Goal: Transaction & Acquisition: Purchase product/service

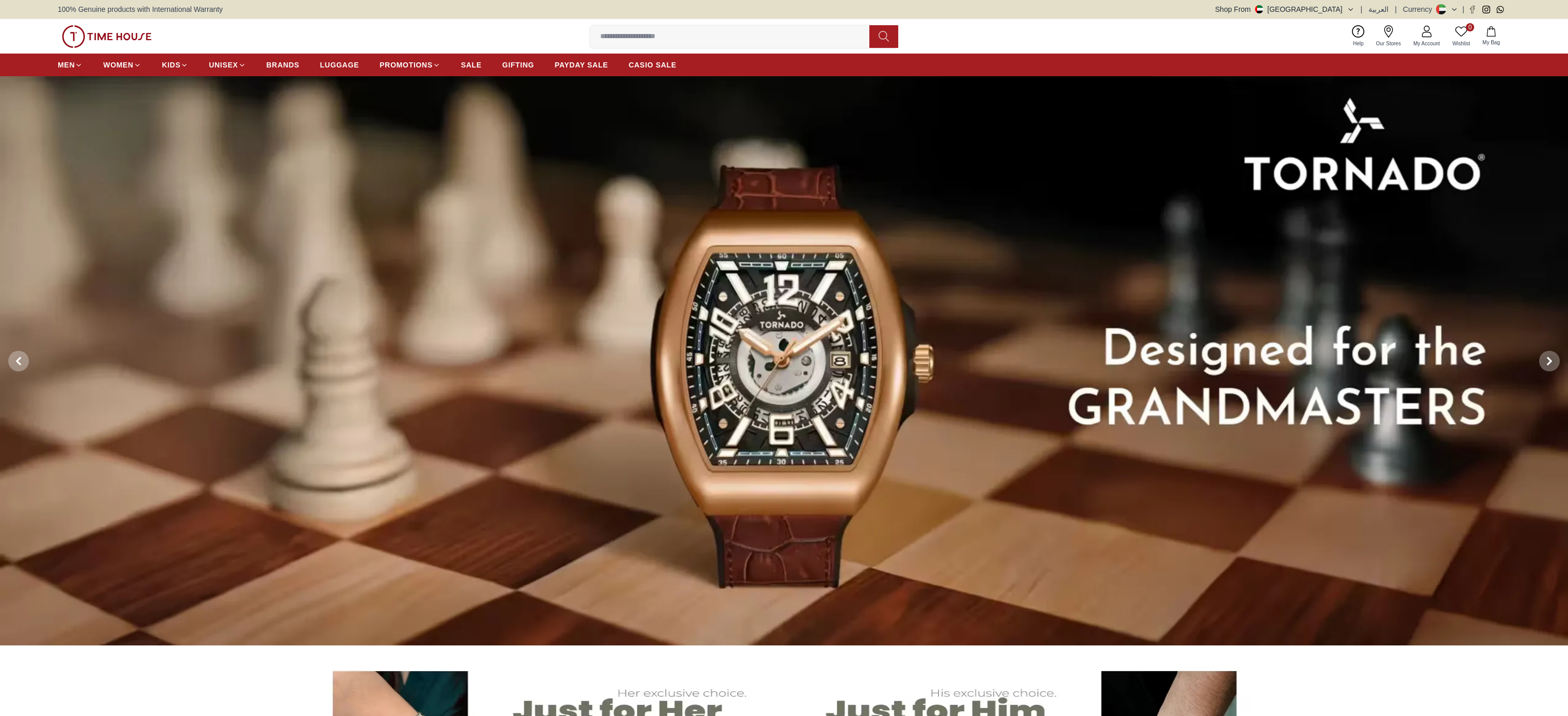
scroll to position [1711, 0]
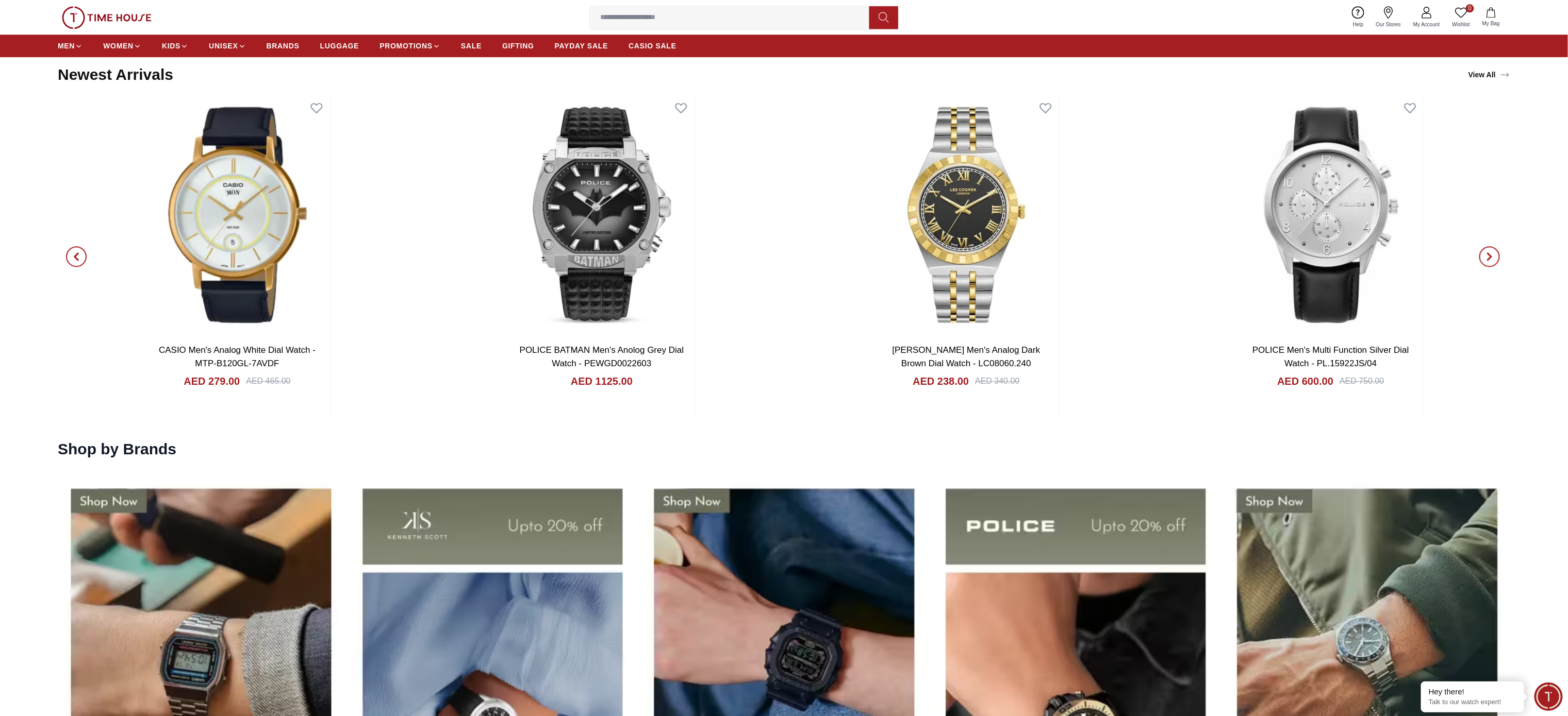
click at [1488, 262] on span "button" at bounding box center [1489, 257] width 21 height 21
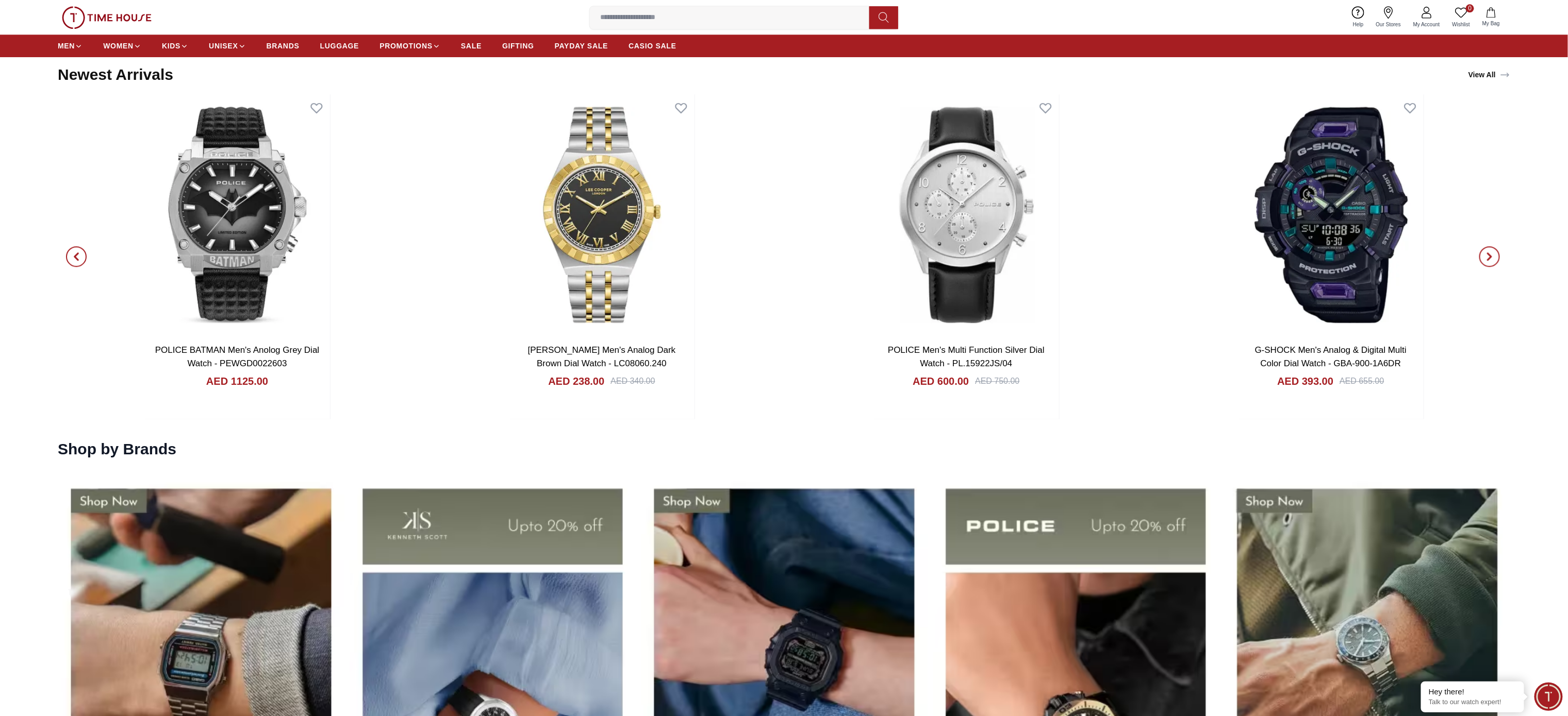
click at [1488, 260] on icon "button" at bounding box center [1489, 257] width 3 height 7
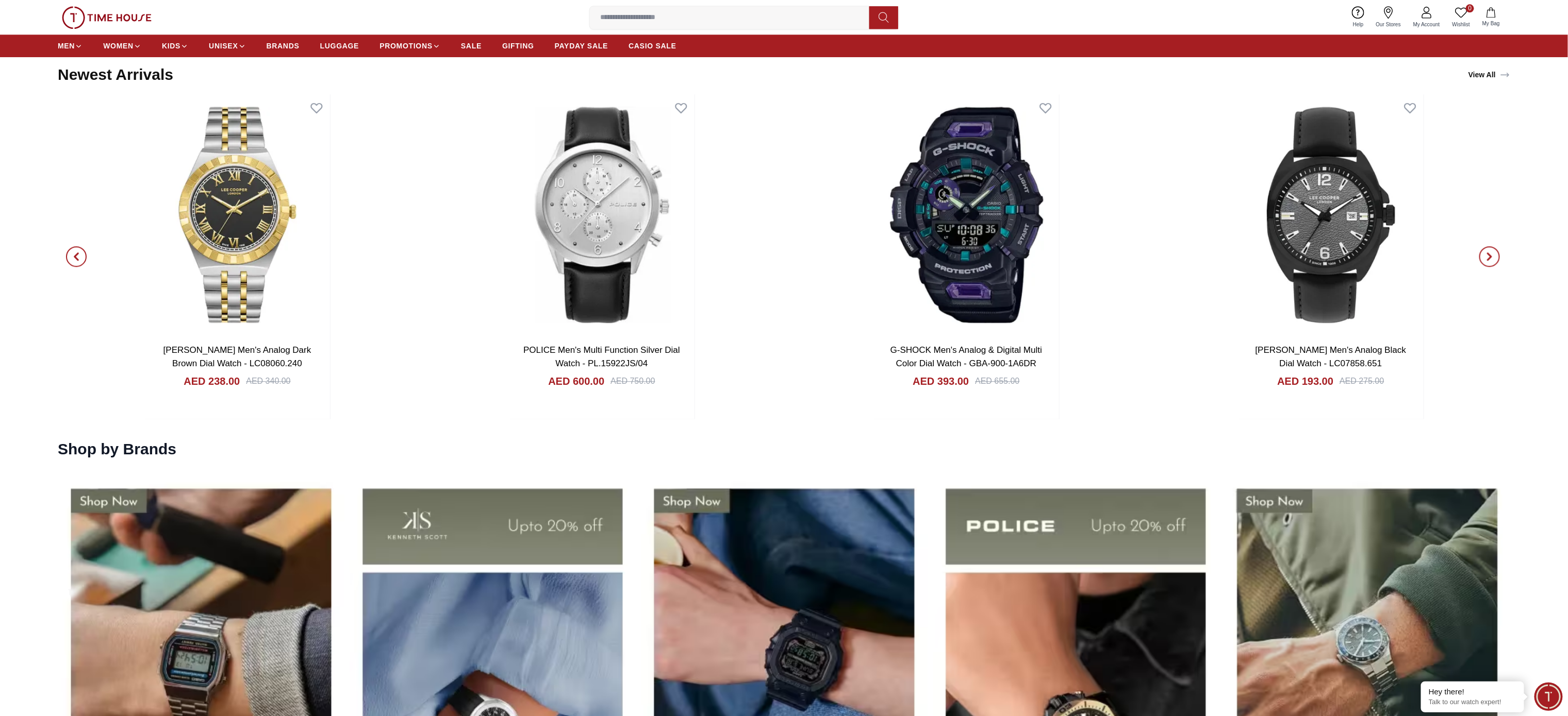
click at [1488, 260] on icon "button" at bounding box center [1489, 257] width 3 height 7
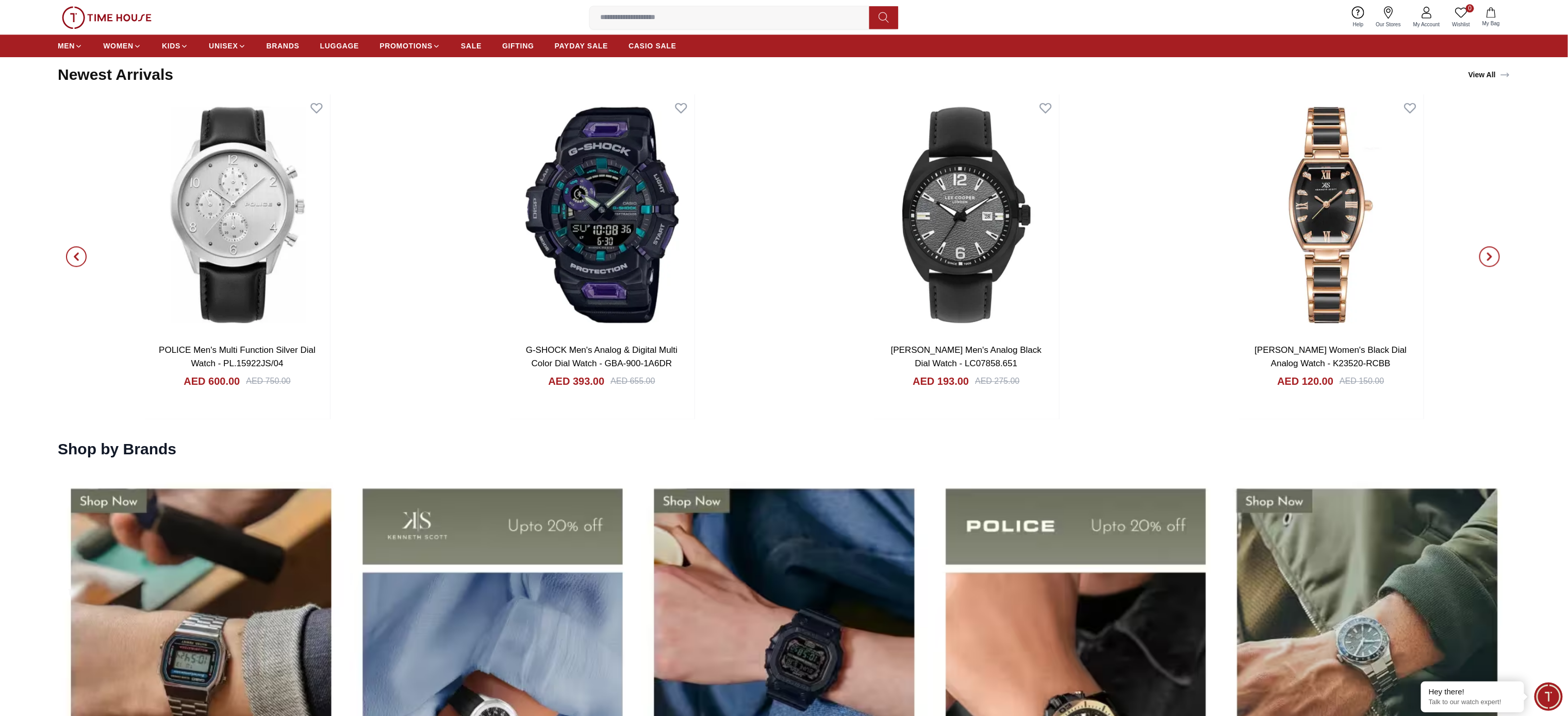
click at [1488, 259] on icon "button" at bounding box center [1489, 257] width 3 height 7
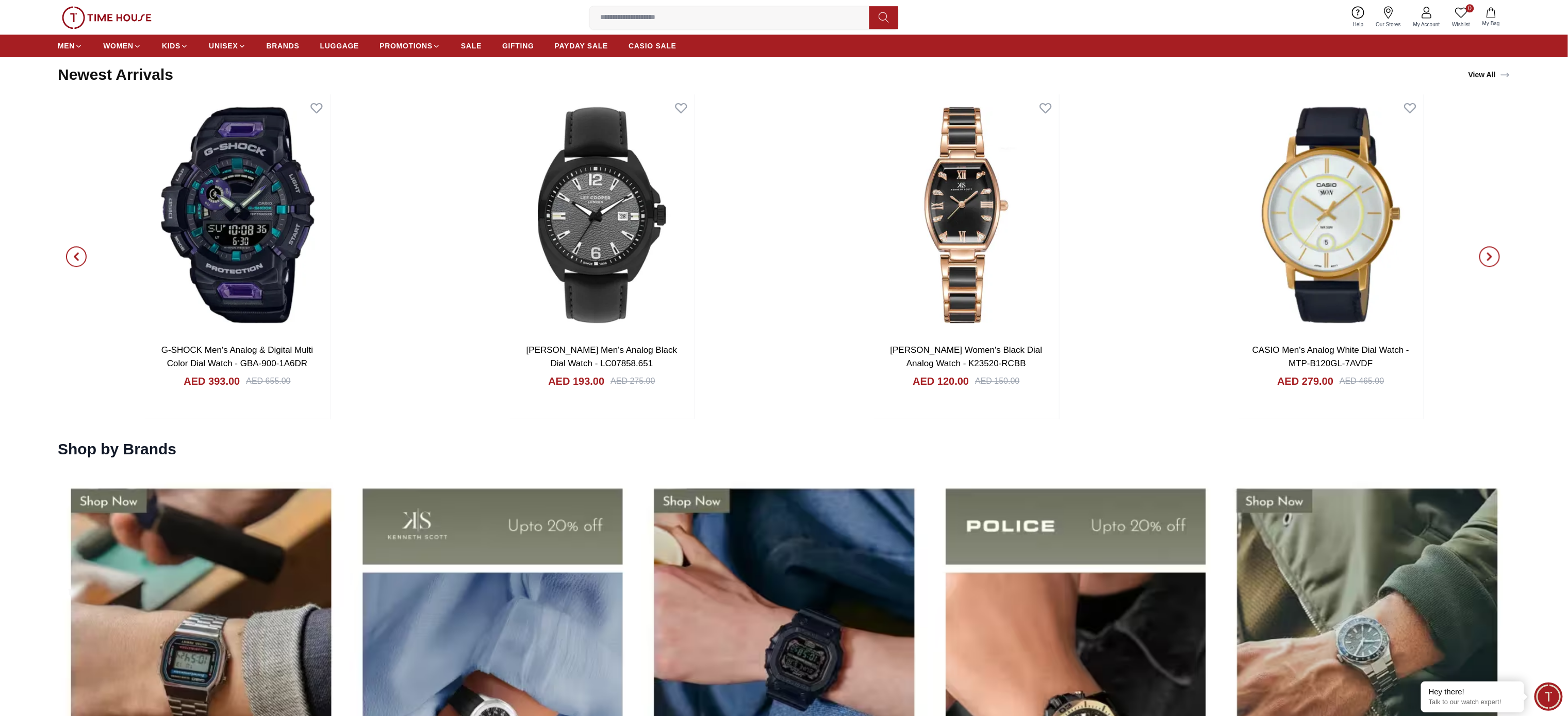
click at [1486, 259] on icon "button" at bounding box center [1489, 257] width 9 height 9
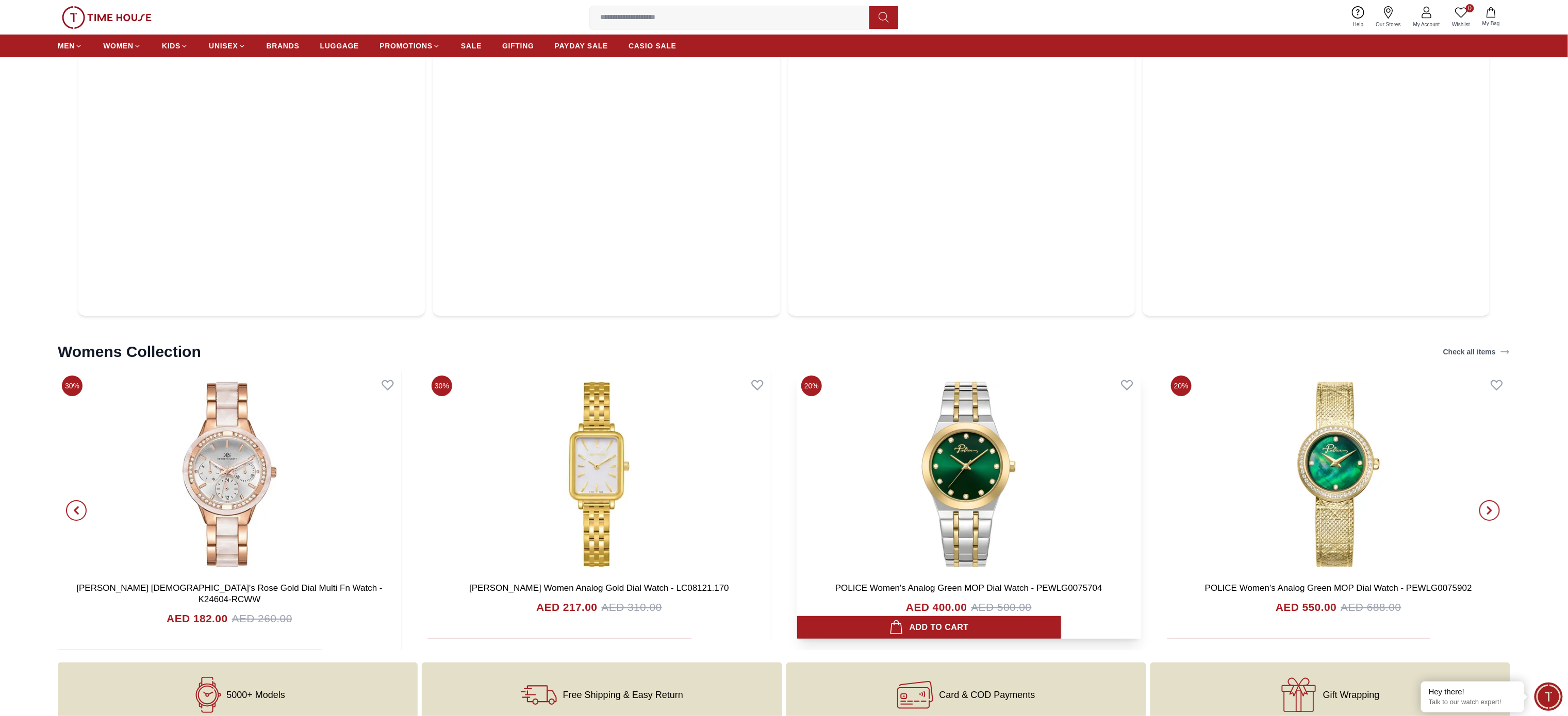
scroll to position [5047, 0]
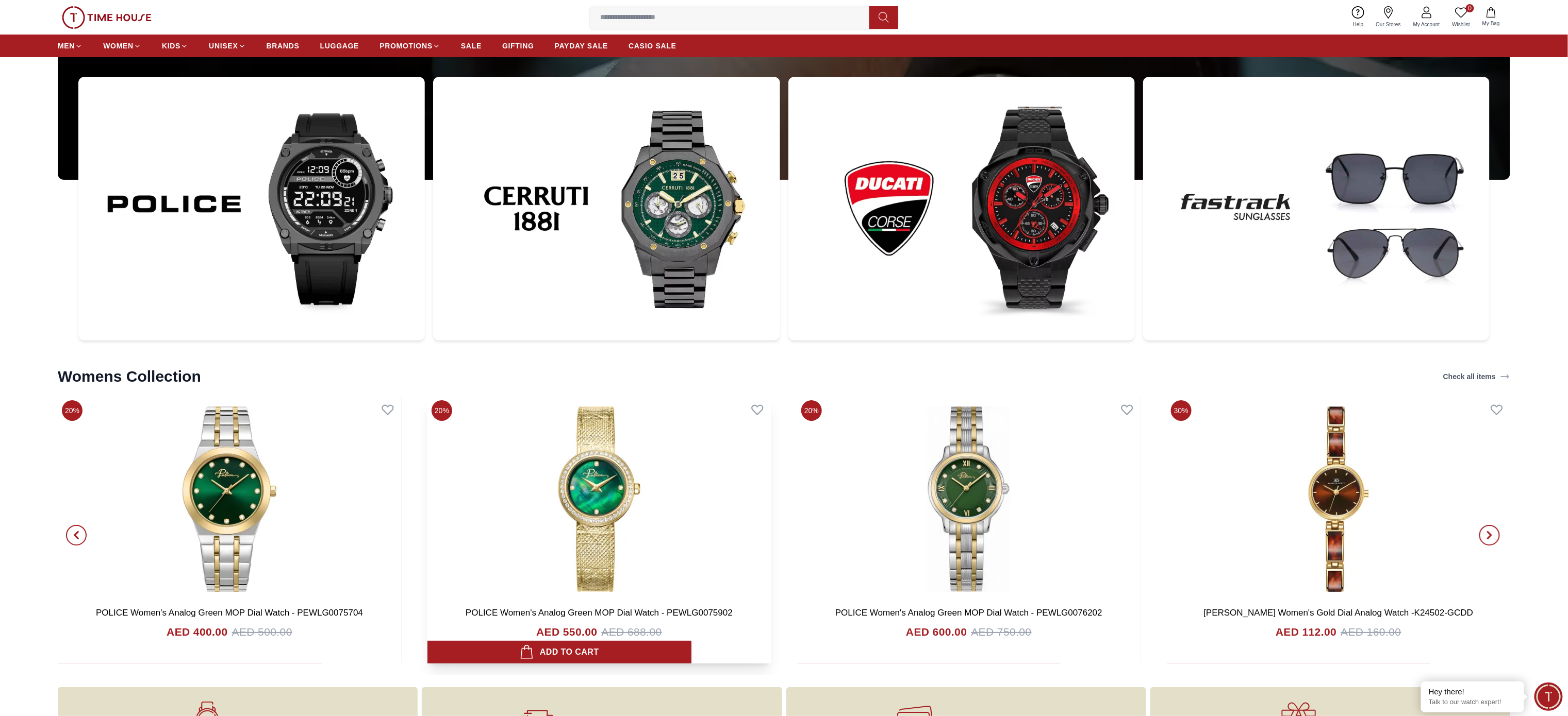
click at [619, 496] on img at bounding box center [599, 499] width 343 height 206
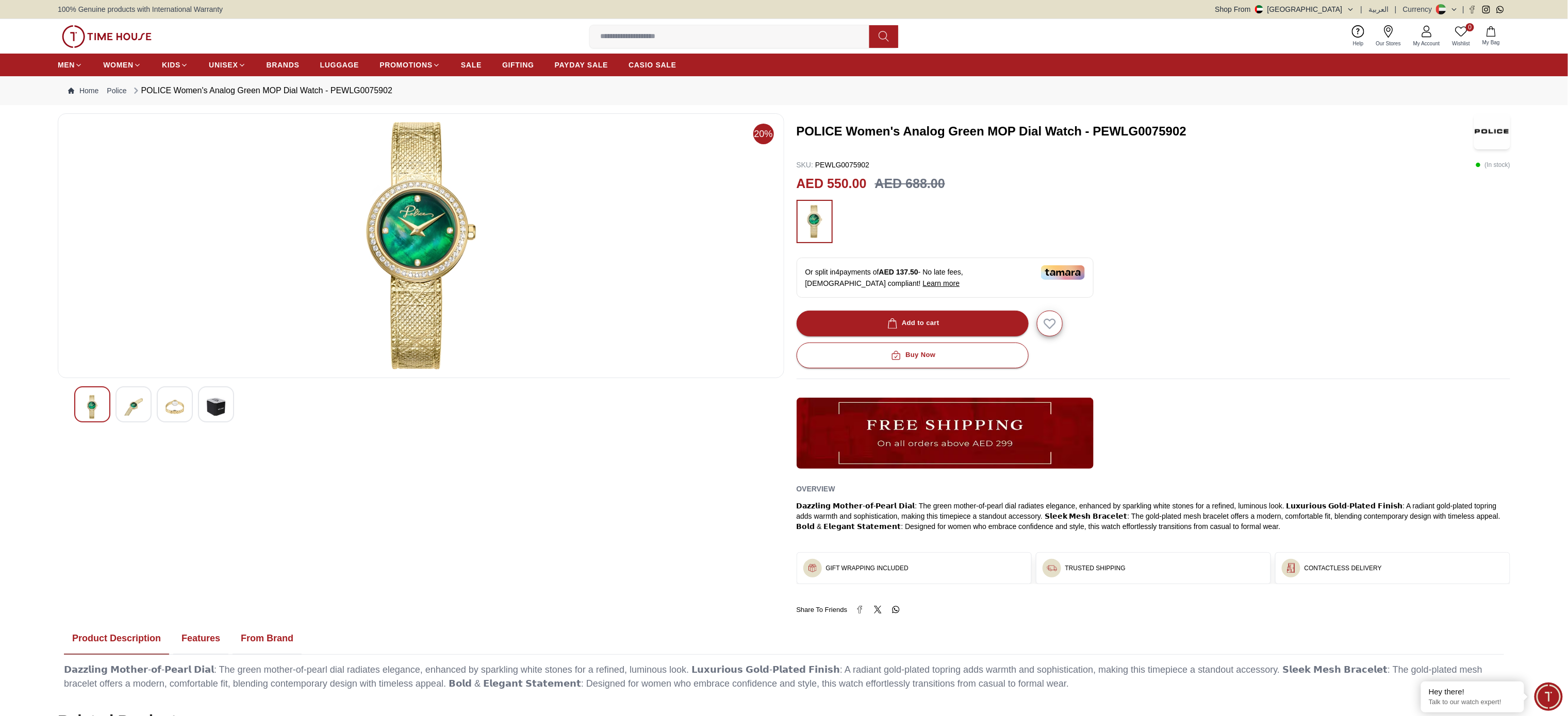
click at [126, 407] on img at bounding box center [133, 407] width 18 height 24
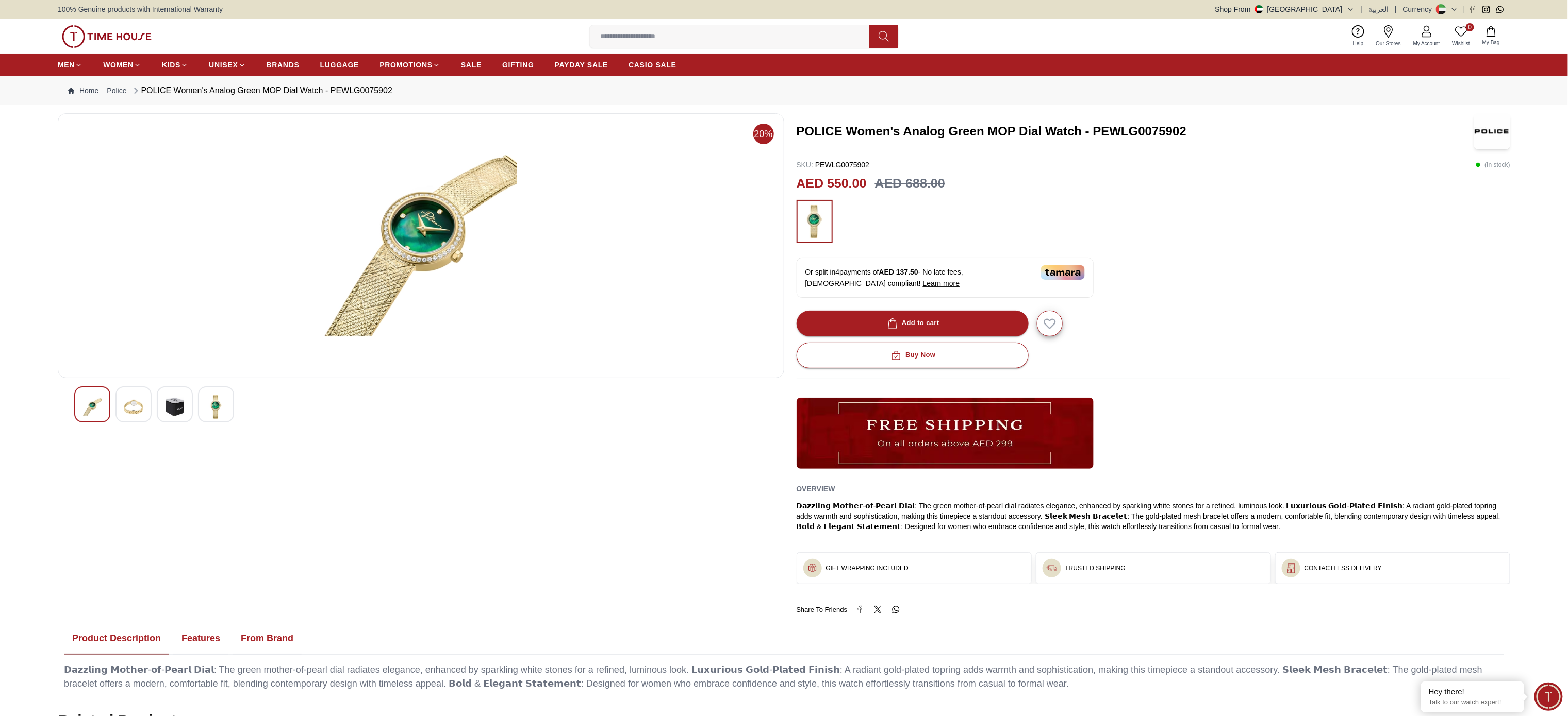
click at [181, 410] on img at bounding box center [175, 407] width 18 height 24
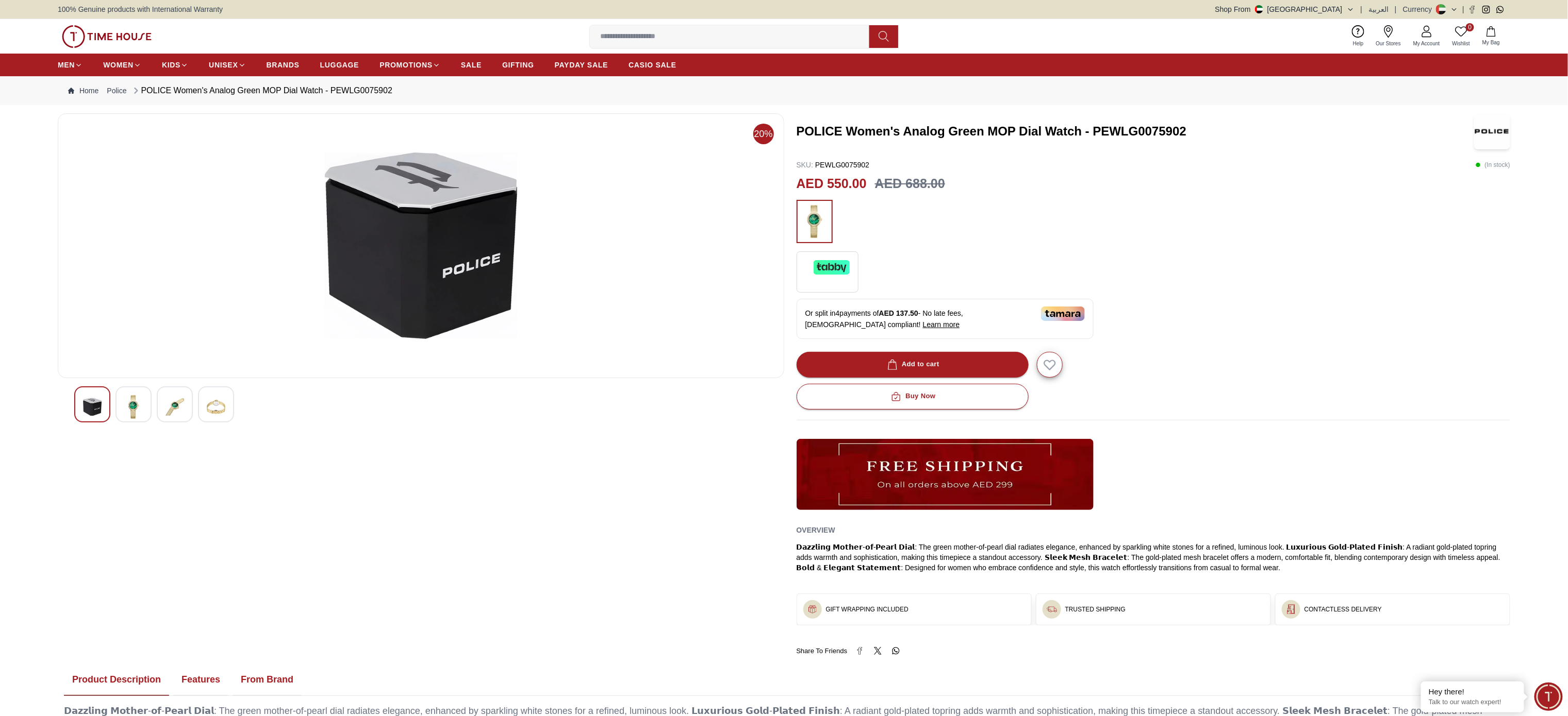
click at [200, 413] on div at bounding box center [215, 404] width 36 height 36
